Goal: Check status: Check status

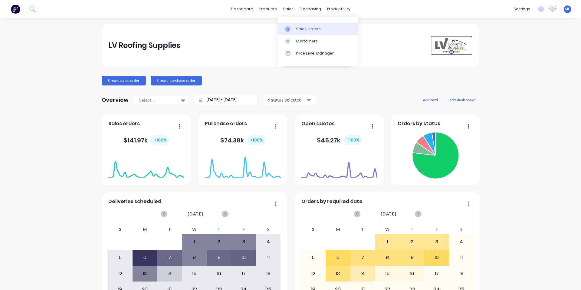
click at [299, 26] on link "Sales Orders" at bounding box center [318, 29] width 80 height 12
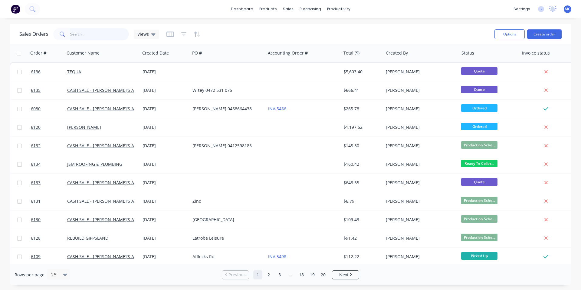
click at [93, 35] on input "text" at bounding box center [99, 34] width 59 height 12
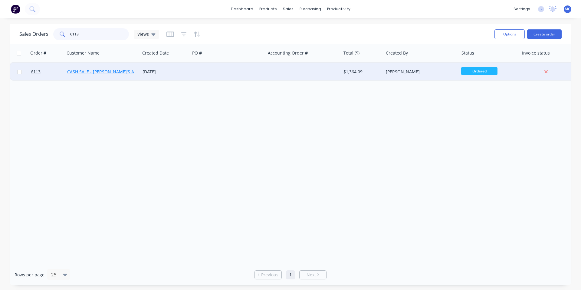
type input "6113"
click at [99, 72] on link "CASH SALE - [PERSON_NAME]'S ACCOUNT" at bounding box center [109, 72] width 84 height 6
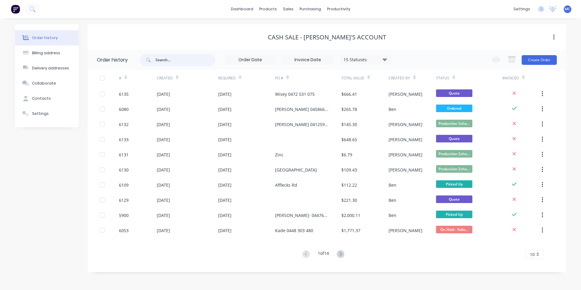
click at [187, 63] on input "text" at bounding box center [186, 60] width 60 height 12
type input "6113"
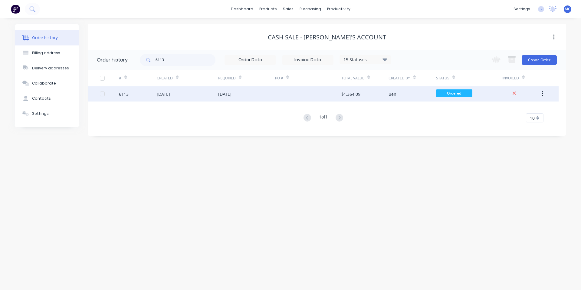
click at [232, 96] on div "[DATE]" at bounding box center [224, 94] width 13 height 6
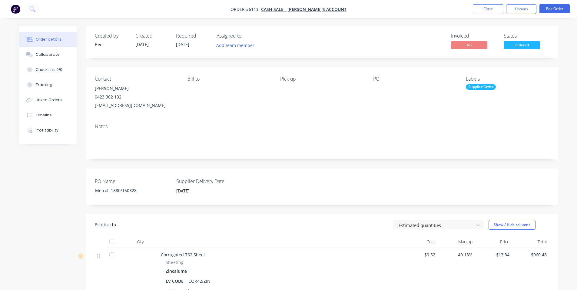
click at [479, 92] on div "Labels Supplier Order" at bounding box center [507, 93] width 83 height 34
click at [491, 88] on div "Supplier Order" at bounding box center [481, 86] width 30 height 5
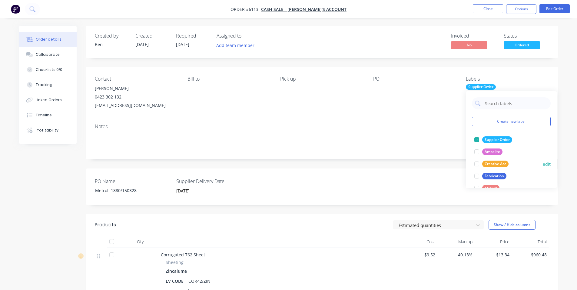
scroll to position [97, 0]
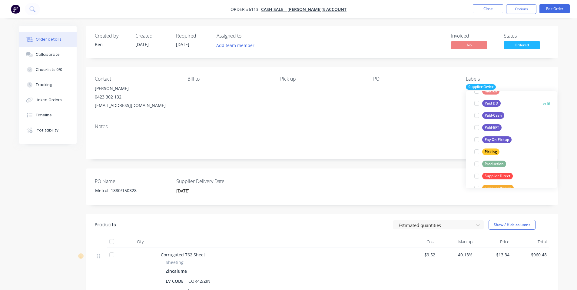
click at [476, 103] on div at bounding box center [477, 103] width 12 height 12
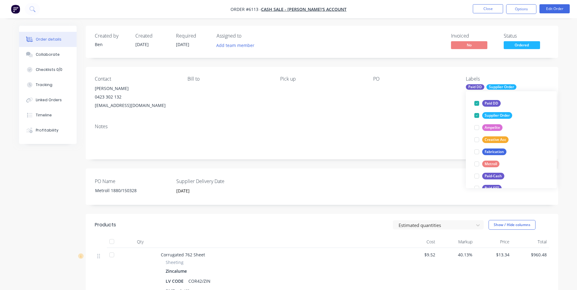
click at [383, 119] on div "Notes" at bounding box center [322, 139] width 472 height 41
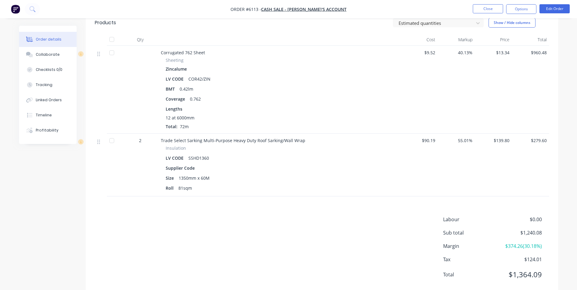
scroll to position [0, 0]
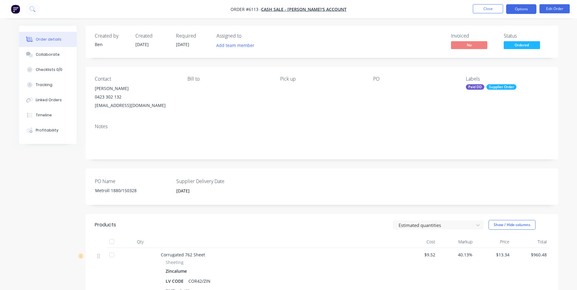
click at [519, 8] on button "Options" at bounding box center [521, 9] width 30 height 10
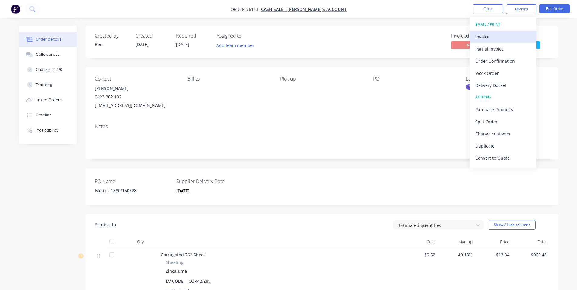
click at [490, 39] on div "Invoice" at bounding box center [503, 36] width 56 height 9
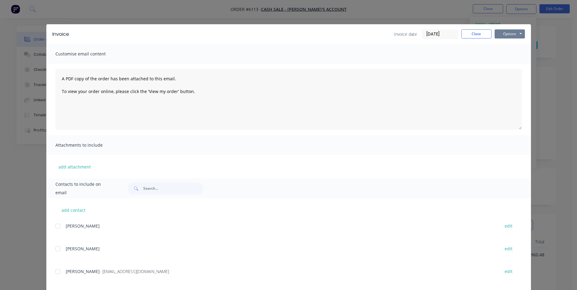
click at [508, 35] on button "Options" at bounding box center [509, 33] width 30 height 9
click at [511, 55] on button "Print" at bounding box center [513, 55] width 39 height 10
click at [472, 33] on button "Close" at bounding box center [476, 33] width 30 height 9
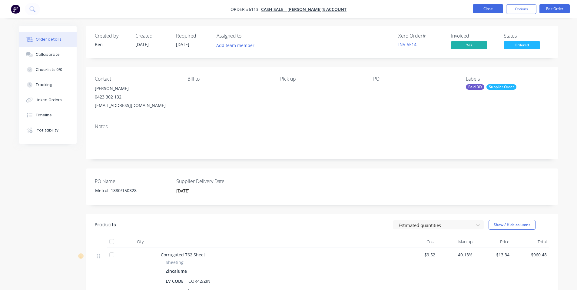
click at [495, 9] on button "Close" at bounding box center [488, 8] width 30 height 9
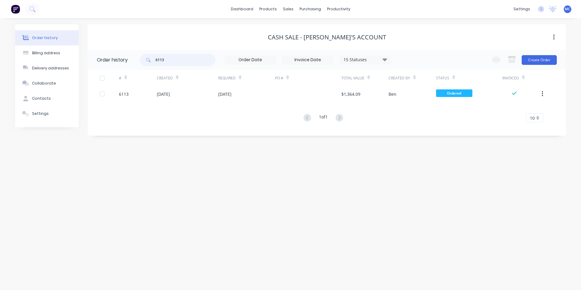
drag, startPoint x: 171, startPoint y: 60, endPoint x: 152, endPoint y: 60, distance: 18.8
click at [152, 60] on div "6113" at bounding box center [178, 60] width 76 height 12
type input "[PERSON_NAME]"
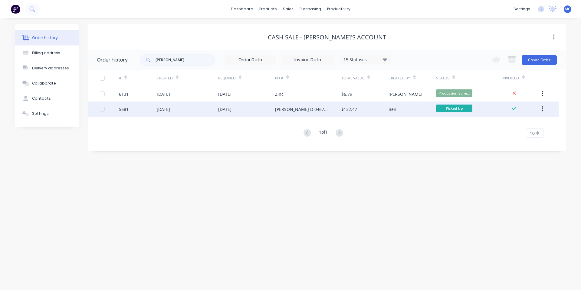
click at [248, 110] on div "[DATE]" at bounding box center [246, 108] width 57 height 15
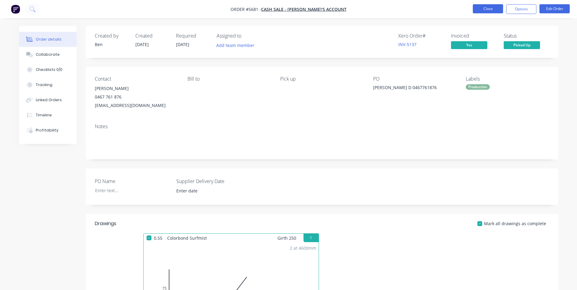
click at [483, 7] on button "Close" at bounding box center [488, 8] width 30 height 9
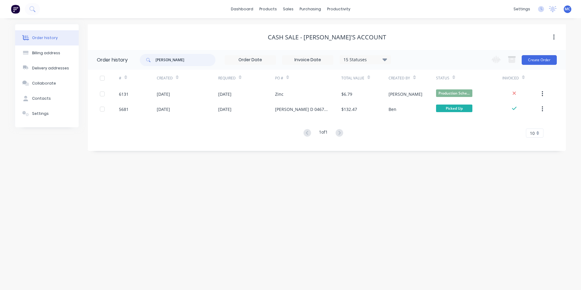
drag, startPoint x: 186, startPoint y: 58, endPoint x: 115, endPoint y: 57, distance: 70.5
click at [115, 57] on header "Order history [PERSON_NAME] 15 Statuses Invoice Status Invoiced Not Invoiced Pa…" at bounding box center [327, 60] width 478 height 20
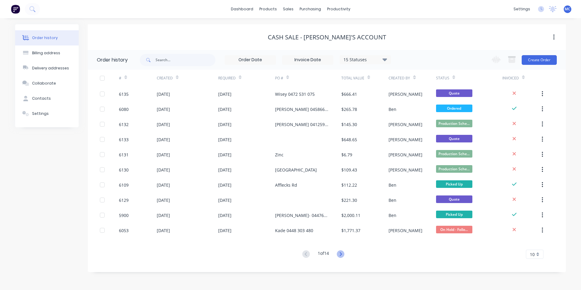
click at [342, 256] on icon at bounding box center [341, 254] width 2 height 4
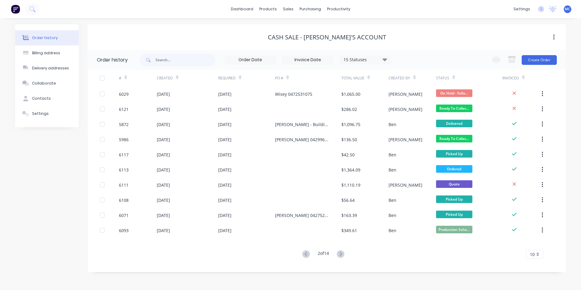
click at [342, 256] on g at bounding box center [341, 254] width 8 height 8
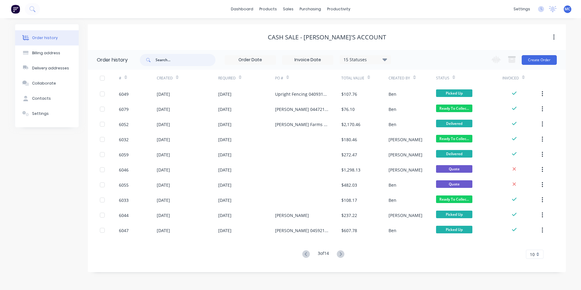
click at [176, 57] on input "text" at bounding box center [186, 60] width 60 height 12
type input "[PERSON_NAME]"
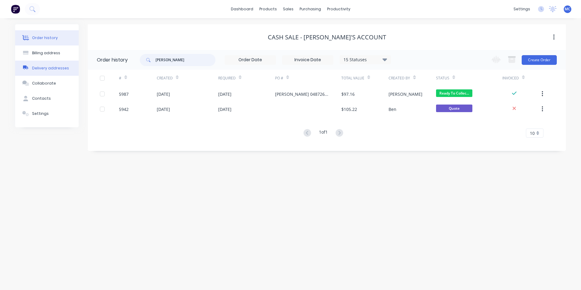
drag, startPoint x: 169, startPoint y: 58, endPoint x: 53, endPoint y: 61, distance: 115.7
click at [53, 61] on div "Order history Billing address Delivery addresses Collaborate Contacts Settings …" at bounding box center [290, 87] width 551 height 127
type input "6081"
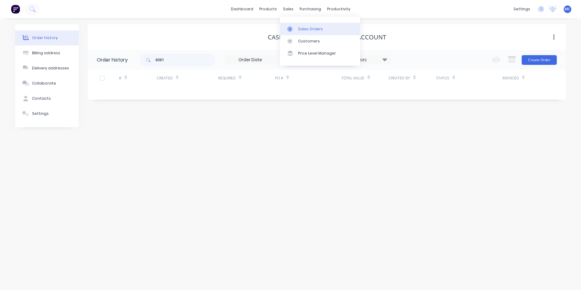
click at [300, 28] on div "Sales Orders" at bounding box center [310, 28] width 25 height 5
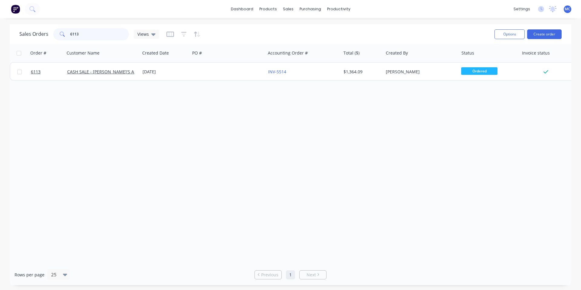
drag, startPoint x: 96, startPoint y: 35, endPoint x: 28, endPoint y: 40, distance: 67.7
click at [29, 38] on div "Sales Orders 6113 Views" at bounding box center [89, 34] width 140 height 12
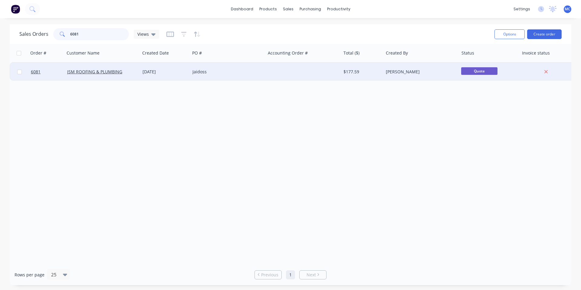
type input "6081"
click at [155, 69] on div "[DATE]" at bounding box center [165, 72] width 45 height 6
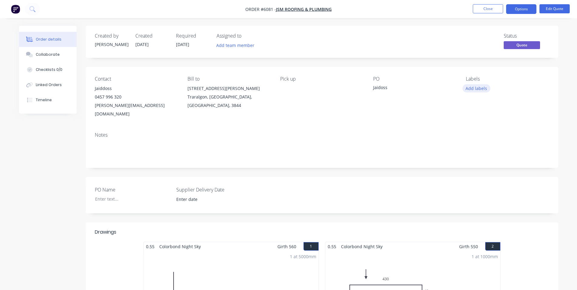
click at [481, 85] on button "Add labels" at bounding box center [476, 88] width 28 height 8
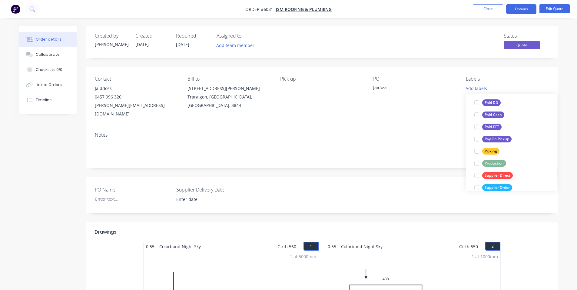
scroll to position [85, 0]
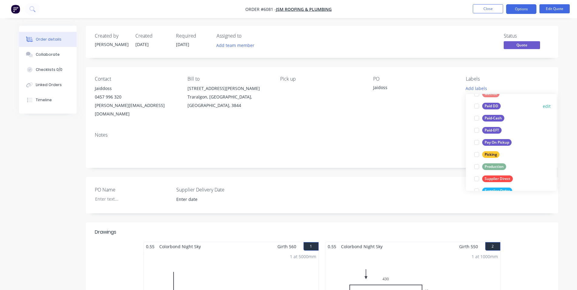
click at [476, 106] on div at bounding box center [477, 106] width 12 height 12
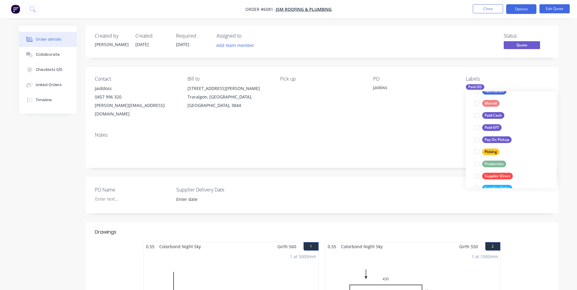
scroll to position [36, 0]
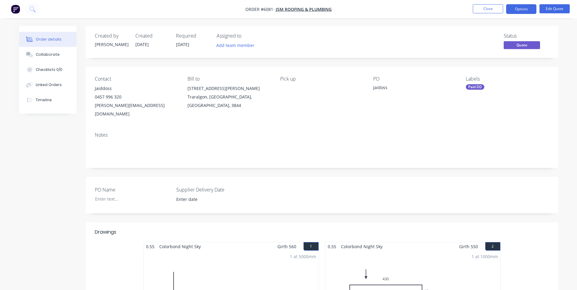
click at [412, 117] on div "Contact Jaiddoss [PHONE_NUMBER] [PERSON_NAME][EMAIL_ADDRESS][DOMAIN_NAME] Bill …" at bounding box center [322, 97] width 472 height 60
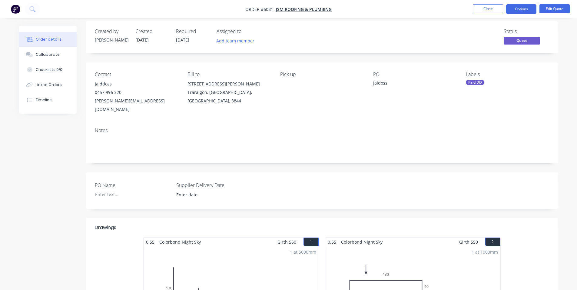
scroll to position [0, 0]
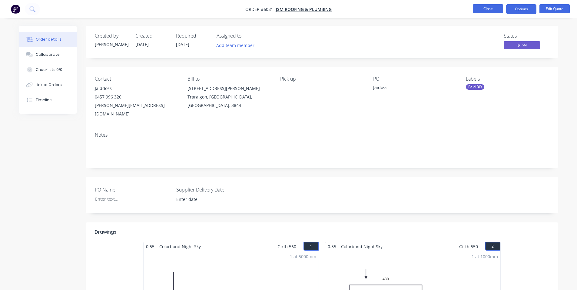
click at [495, 9] on button "Close" at bounding box center [488, 8] width 30 height 9
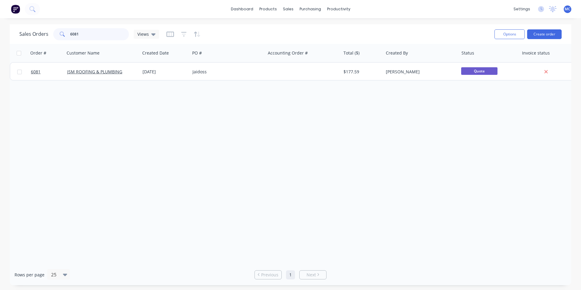
drag, startPoint x: 97, startPoint y: 32, endPoint x: 44, endPoint y: 32, distance: 53.0
click at [44, 32] on div "Sales Orders 6081 Views" at bounding box center [89, 34] width 140 height 12
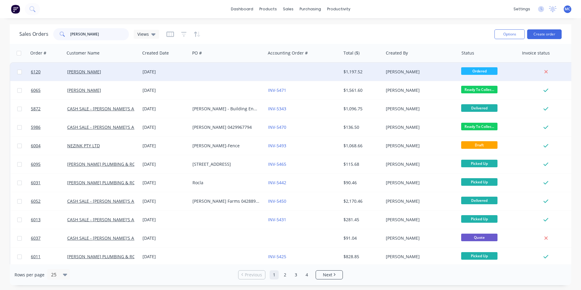
type input "[PERSON_NAME]"
click at [150, 73] on div "[DATE]" at bounding box center [165, 72] width 45 height 6
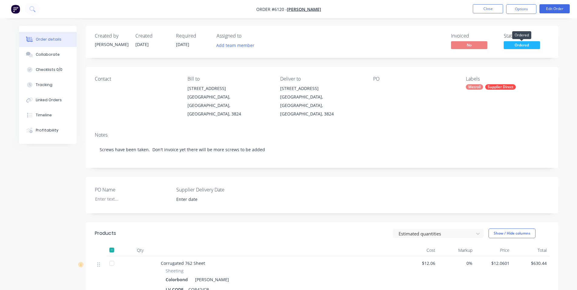
click at [528, 47] on span "Ordered" at bounding box center [522, 45] width 36 height 8
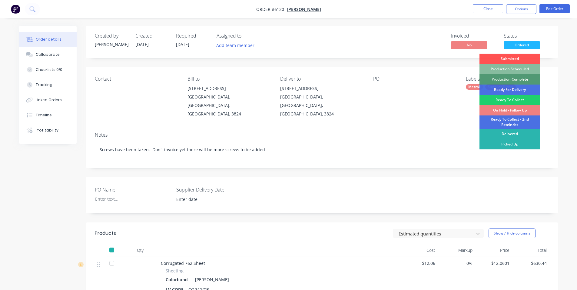
click at [519, 108] on div "On Hold - Follow Up" at bounding box center [509, 110] width 61 height 10
